Goal: Transaction & Acquisition: Book appointment/travel/reservation

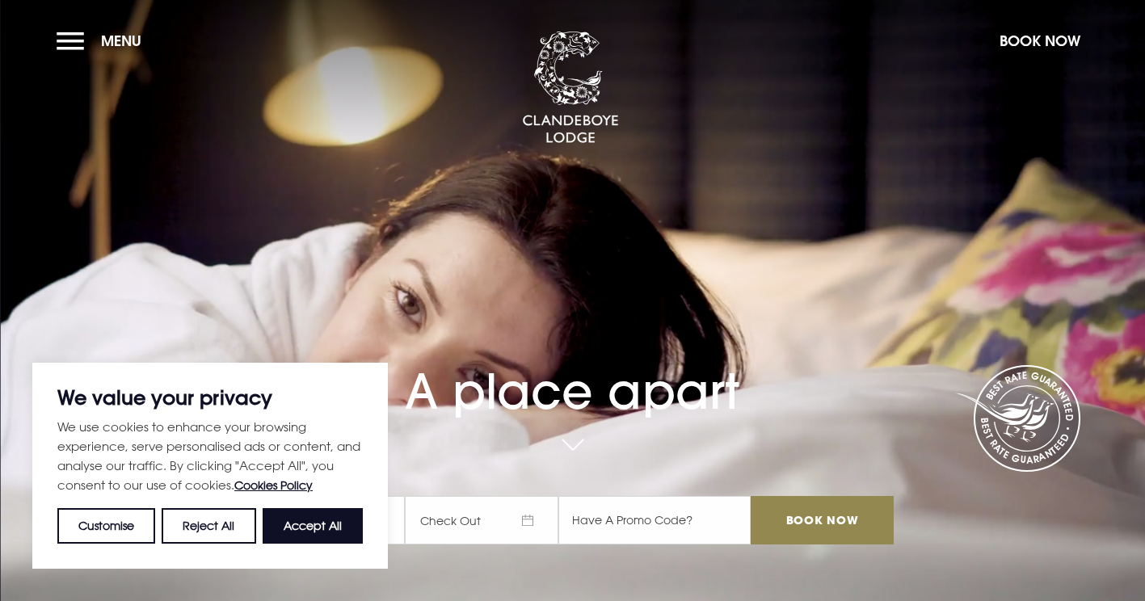
click at [319, 527] on button "Accept All" at bounding box center [313, 526] width 100 height 36
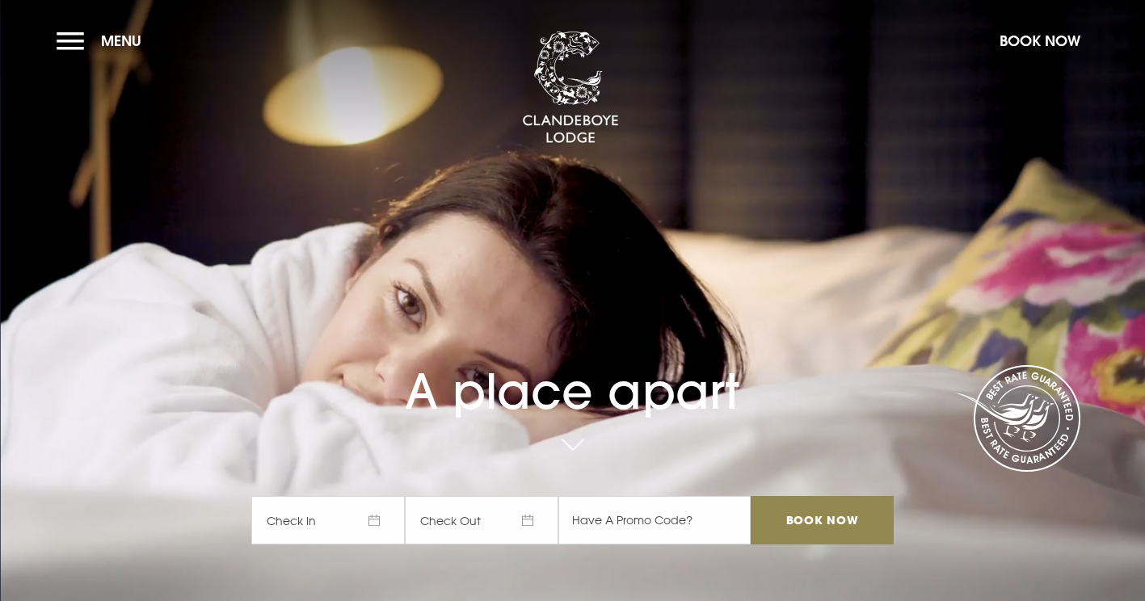
checkbox input "true"
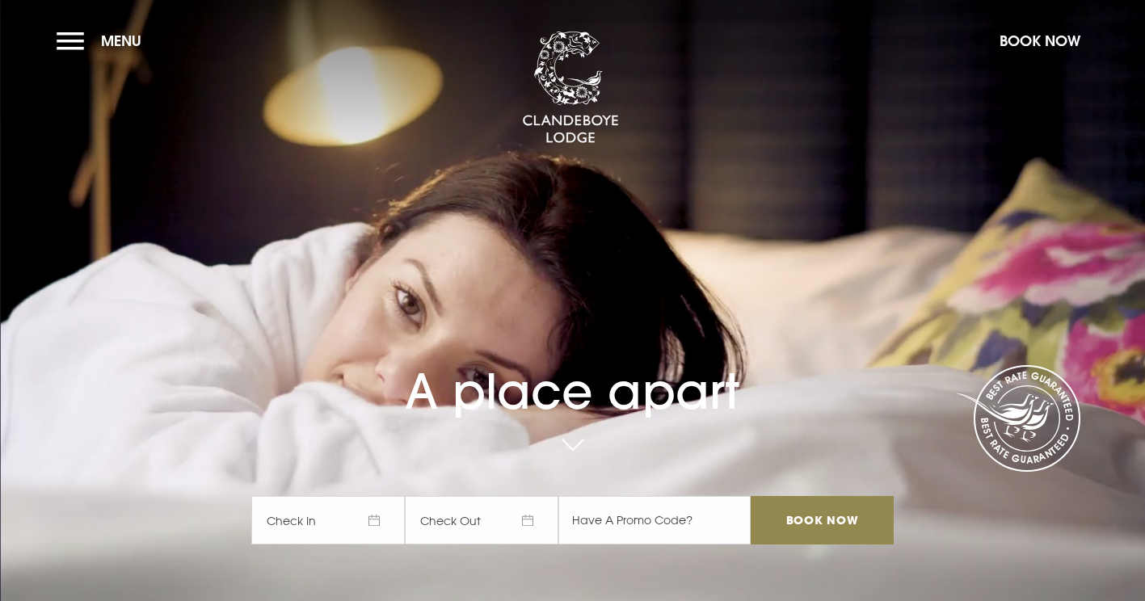
click at [360, 520] on span "Check In" at bounding box center [328, 520] width 154 height 48
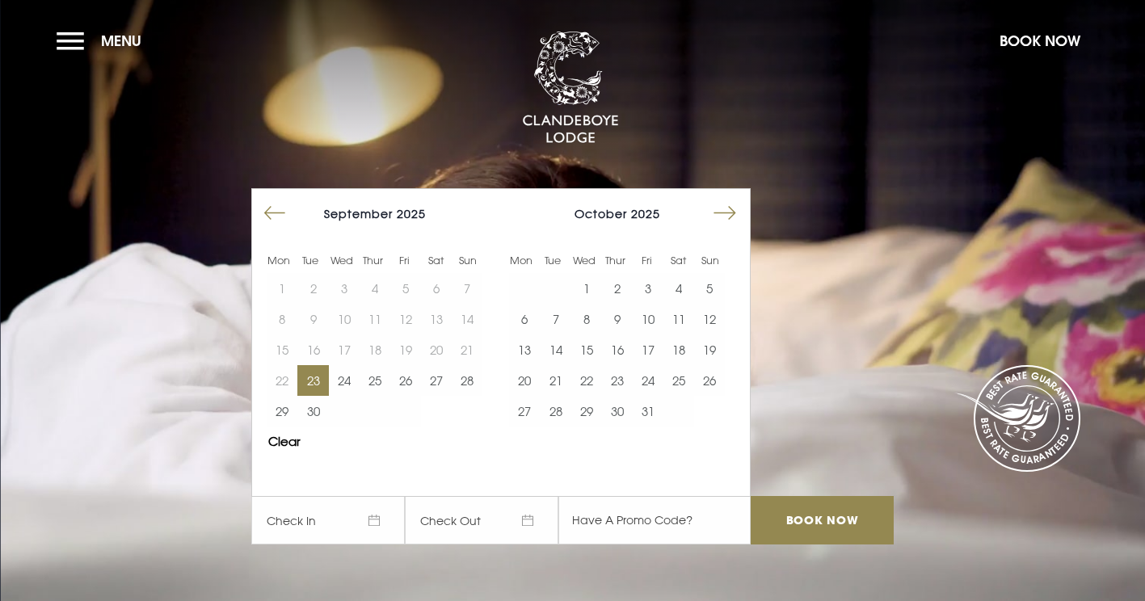
click at [317, 382] on button "23" at bounding box center [312, 380] width 31 height 31
click at [352, 385] on button "24" at bounding box center [344, 380] width 31 height 31
click at [613, 525] on input "text" at bounding box center [654, 520] width 192 height 48
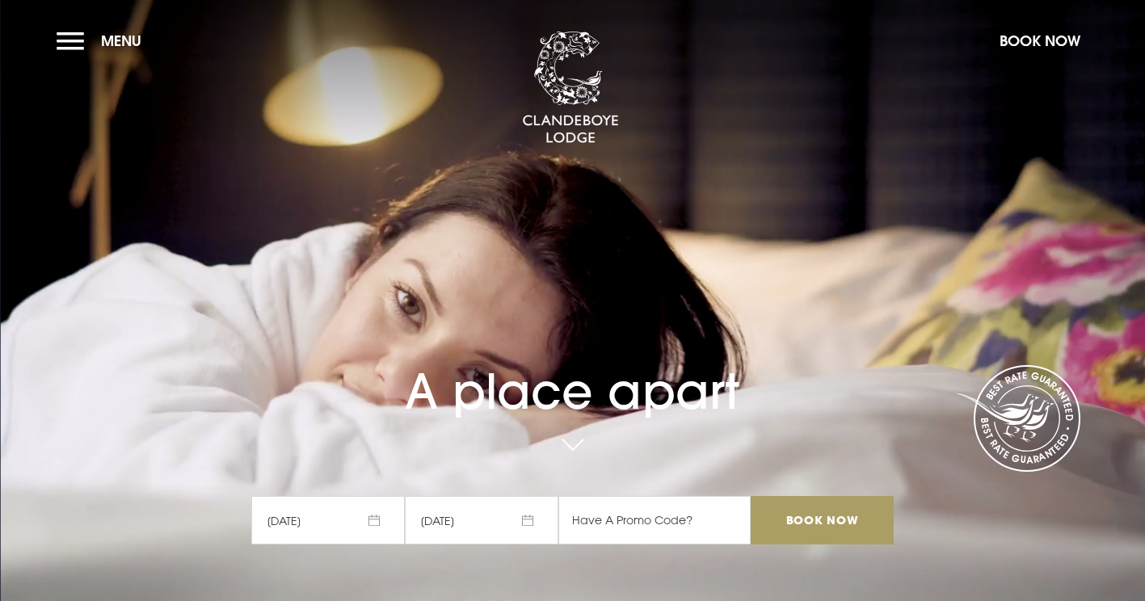
click at [816, 525] on input "Book Now" at bounding box center [822, 520] width 142 height 48
